Goal: Transaction & Acquisition: Purchase product/service

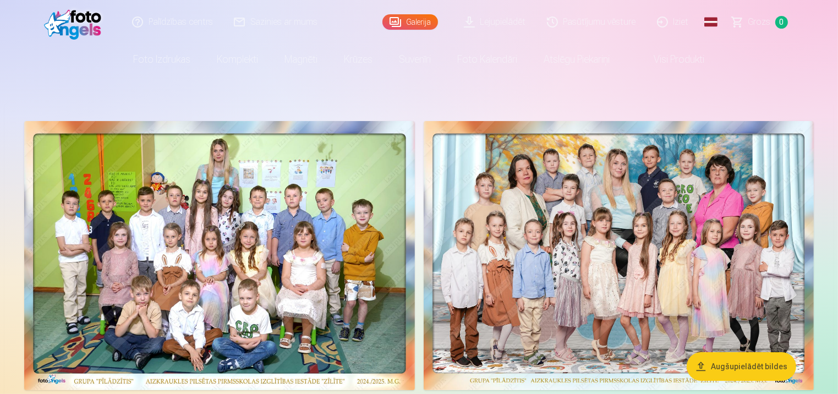
click at [729, 363] on button "Augšupielādēt bildes" at bounding box center [742, 366] width 110 height 29
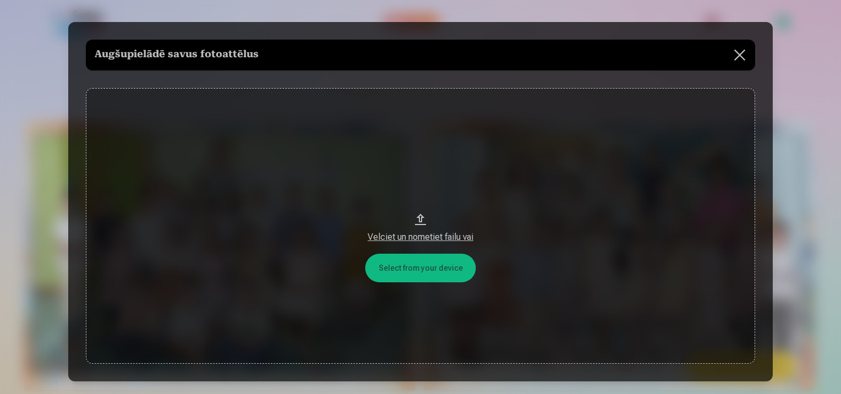
click at [742, 48] on button at bounding box center [739, 55] width 31 height 31
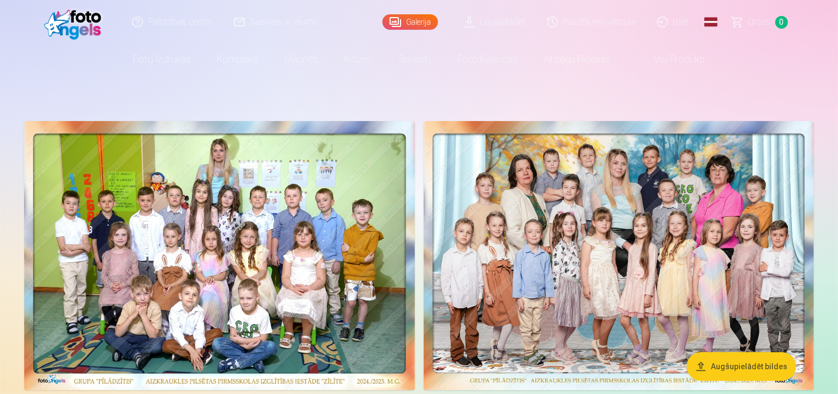
click at [606, 247] on img at bounding box center [619, 255] width 391 height 269
